Goal: Communication & Community: Answer question/provide support

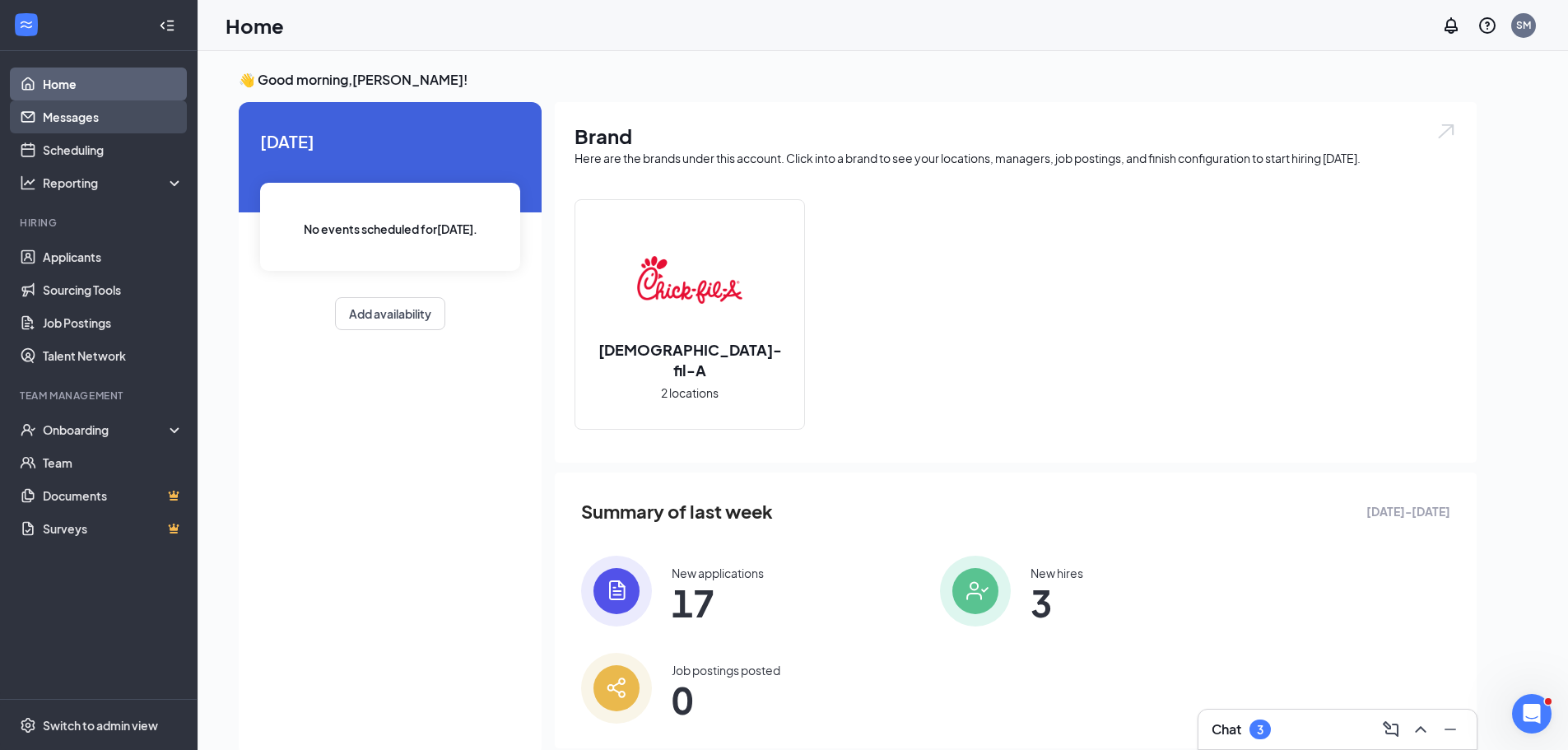
click at [91, 122] on link "Messages" at bounding box center [113, 117] width 141 height 33
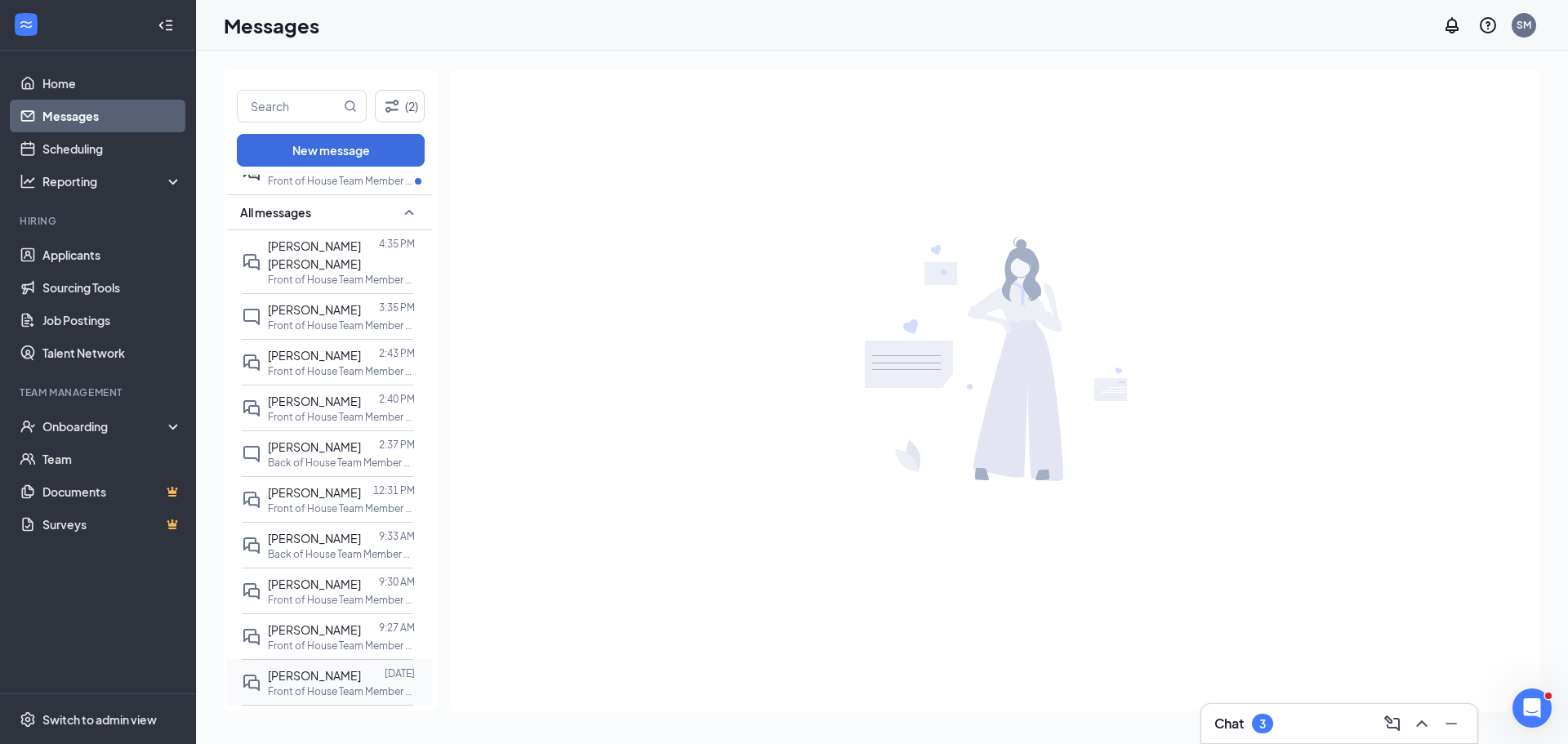
scroll to position [245, 0]
click at [309, 576] on span "[PERSON_NAME]" at bounding box center [314, 583] width 93 height 14
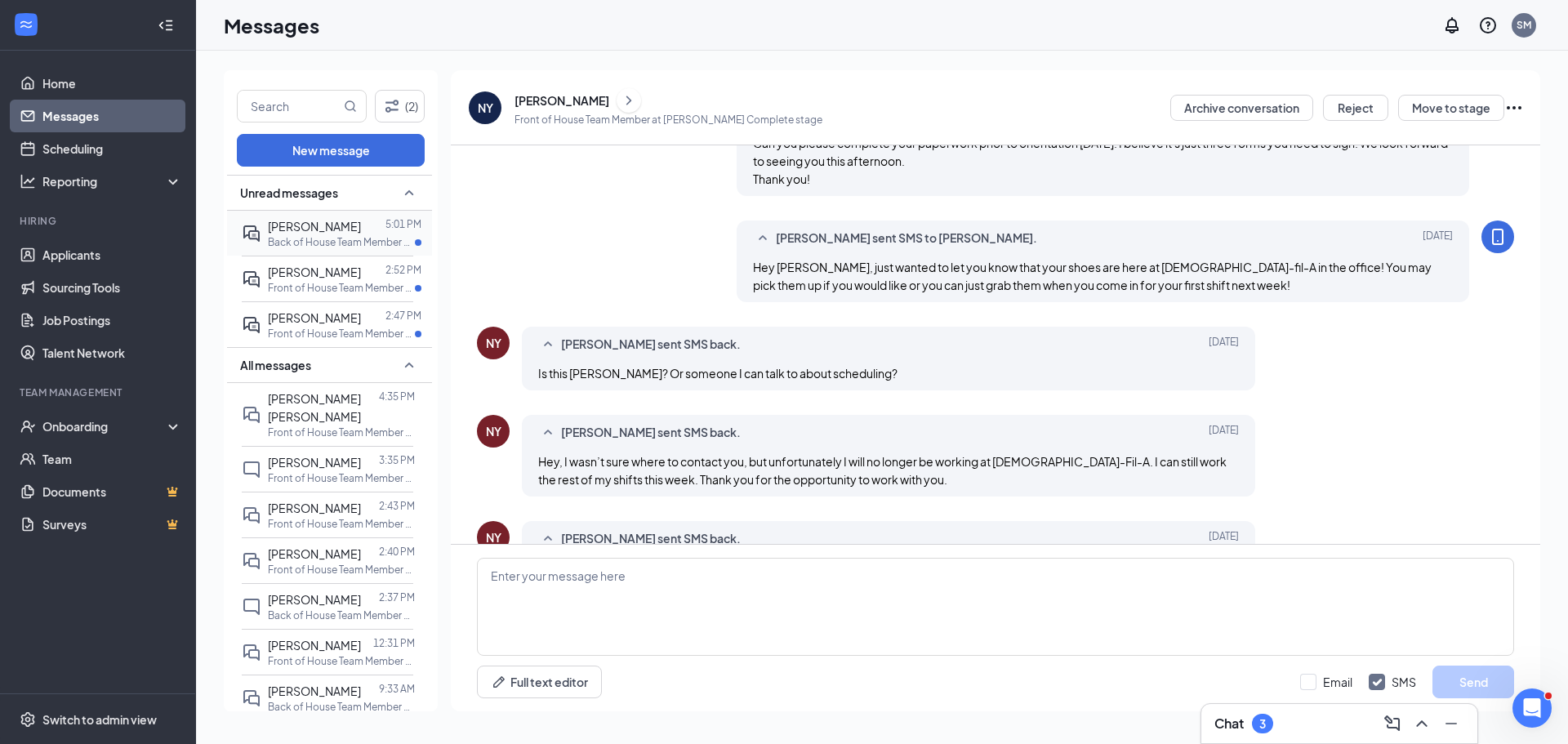
click at [339, 238] on p "Back of House Team Member at [GEOGRAPHIC_DATA]" at bounding box center [341, 242] width 147 height 13
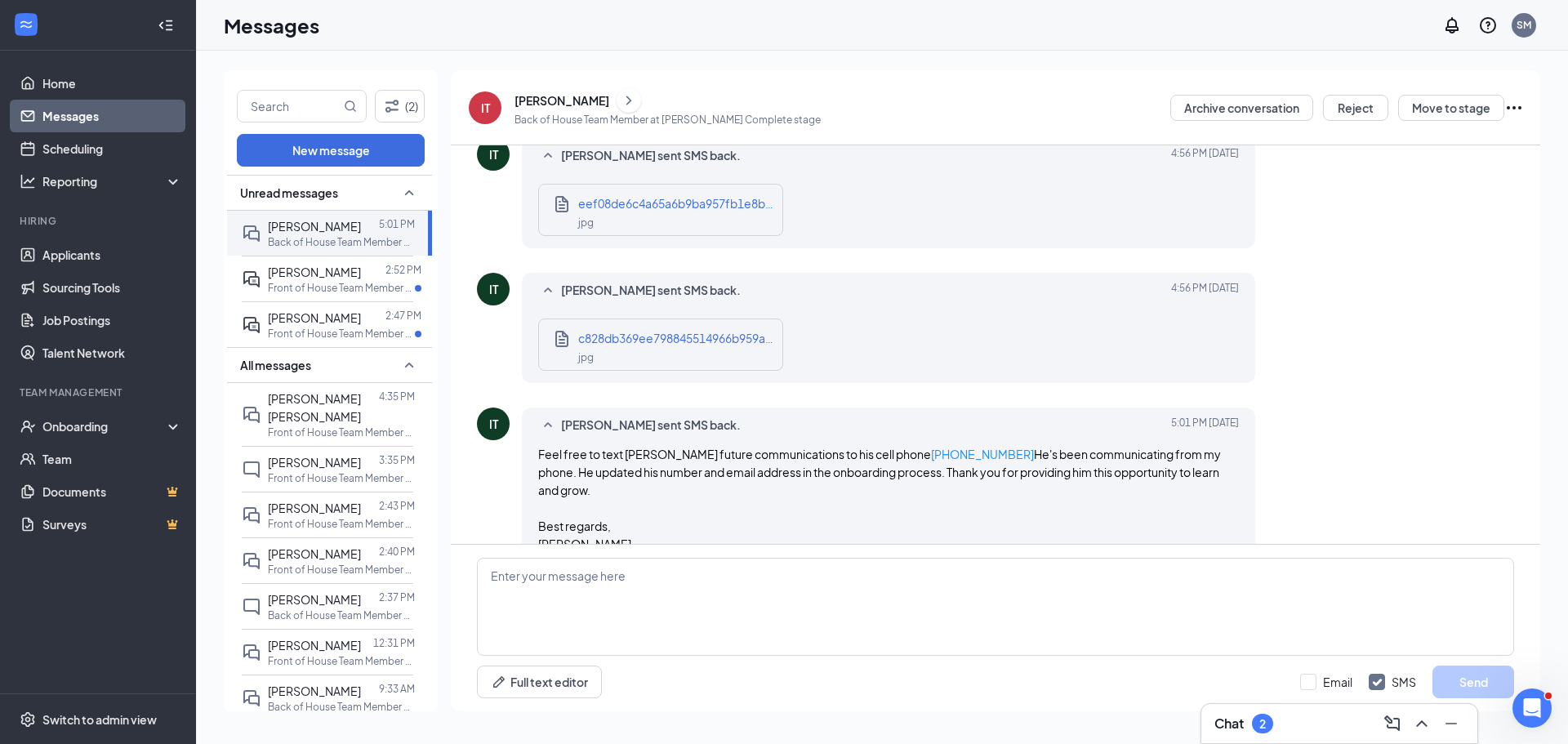
scroll to position [1157, 0]
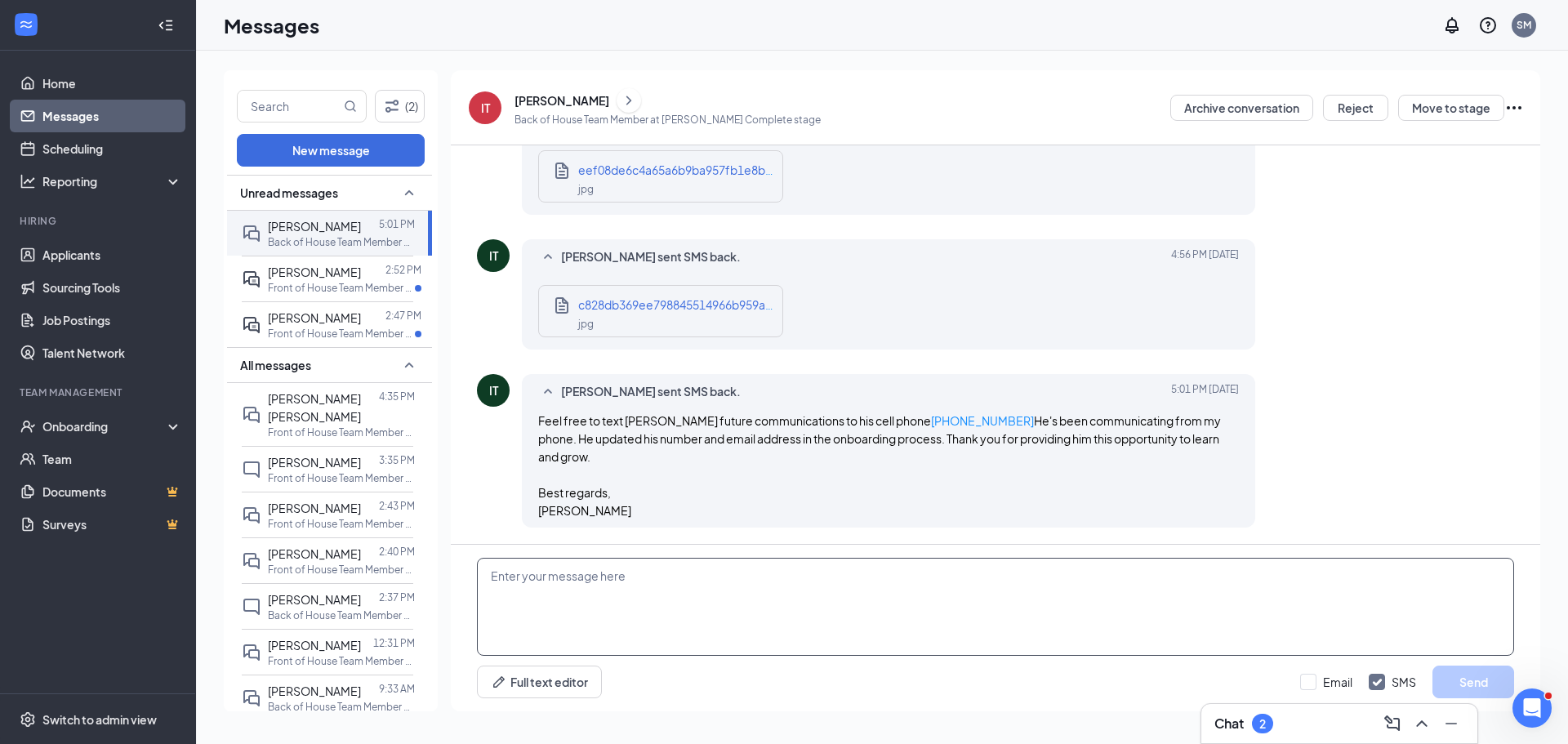
click at [770, 612] on textarea at bounding box center [995, 607] width 1037 height 98
click at [760, 589] on textarea at bounding box center [995, 607] width 1037 height 98
type textarea "Hi [PERSON_NAME], thank you for letting us know! We are excited to have [PERSON…"
click at [1487, 684] on button "Send" at bounding box center [1473, 683] width 82 height 33
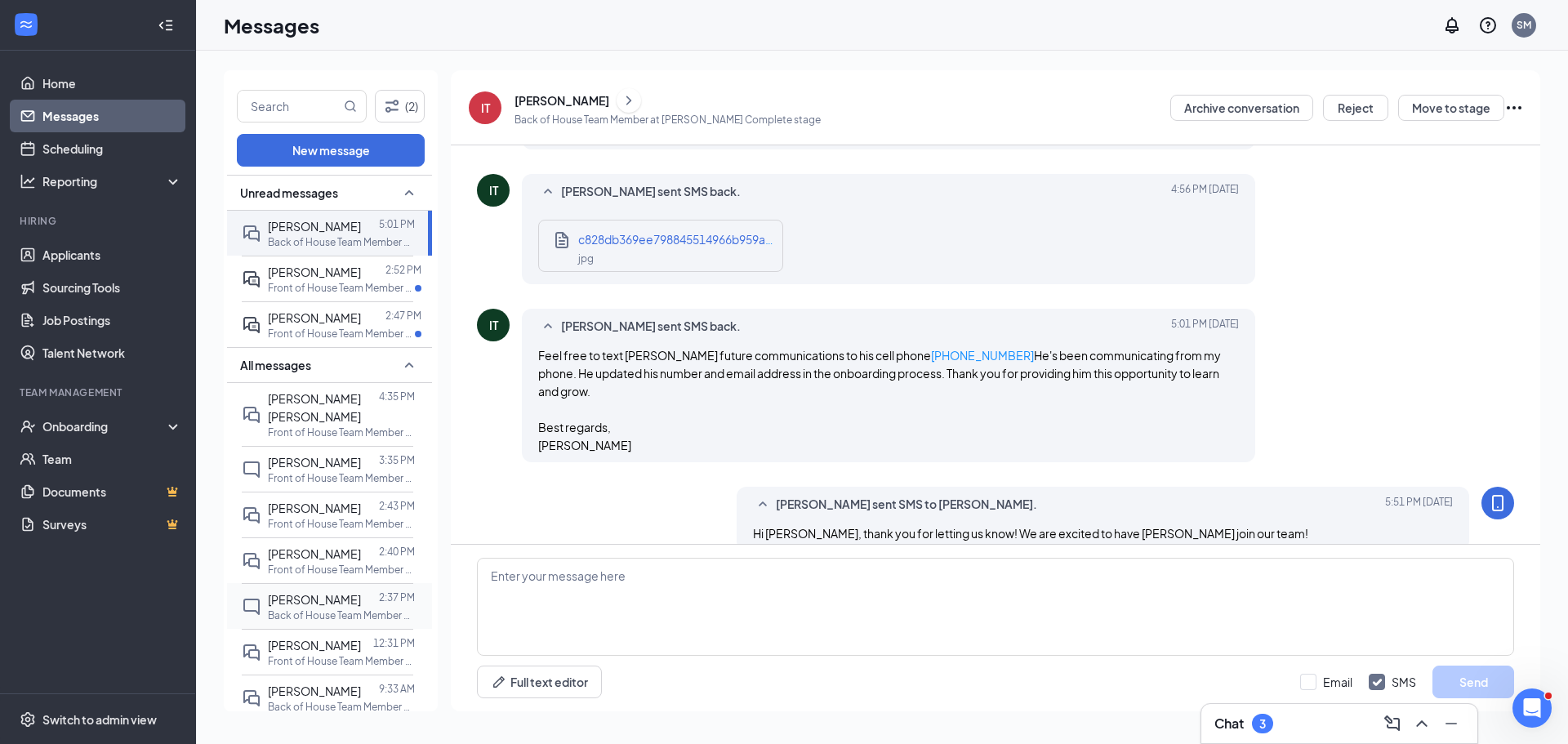
scroll to position [1245, 0]
